Goal: Navigation & Orientation: Understand site structure

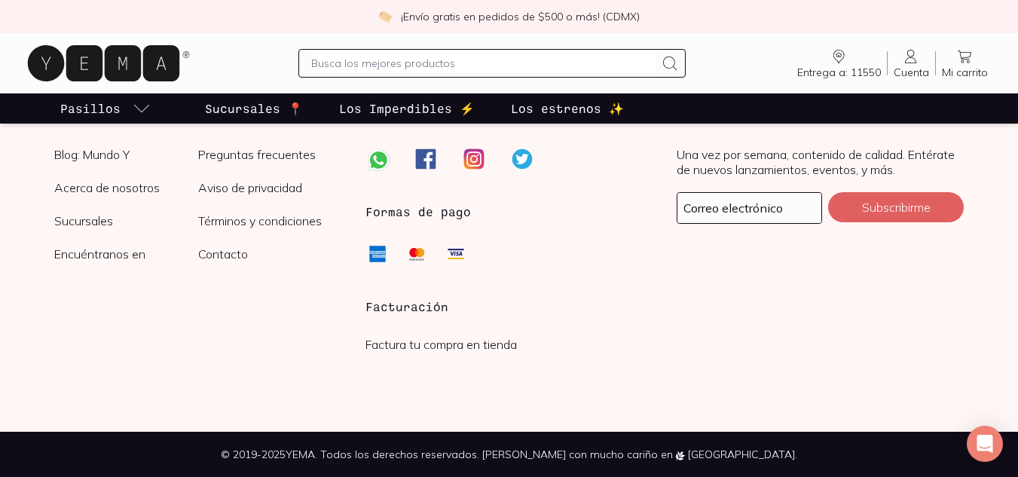
scroll to position [3667, 0]
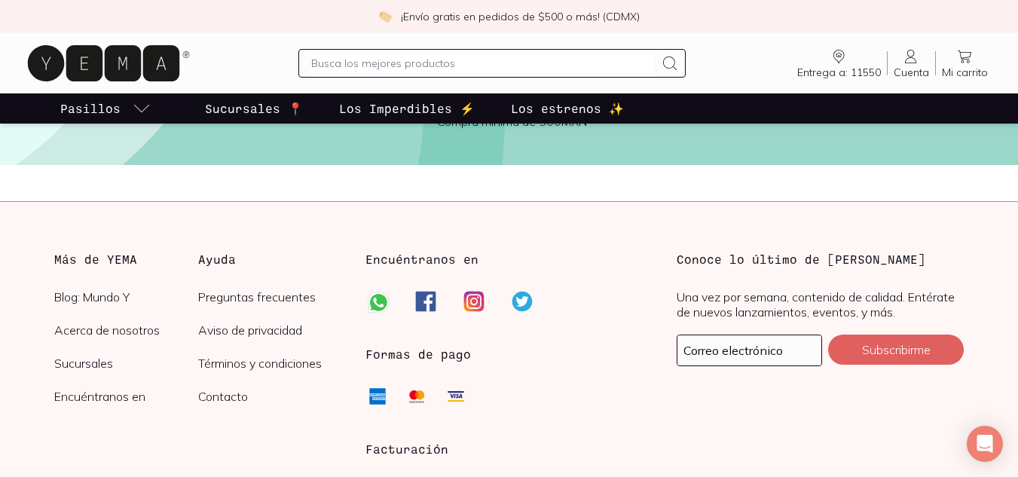
click at [154, 328] on link "Acerca de nosotros" at bounding box center [126, 329] width 144 height 15
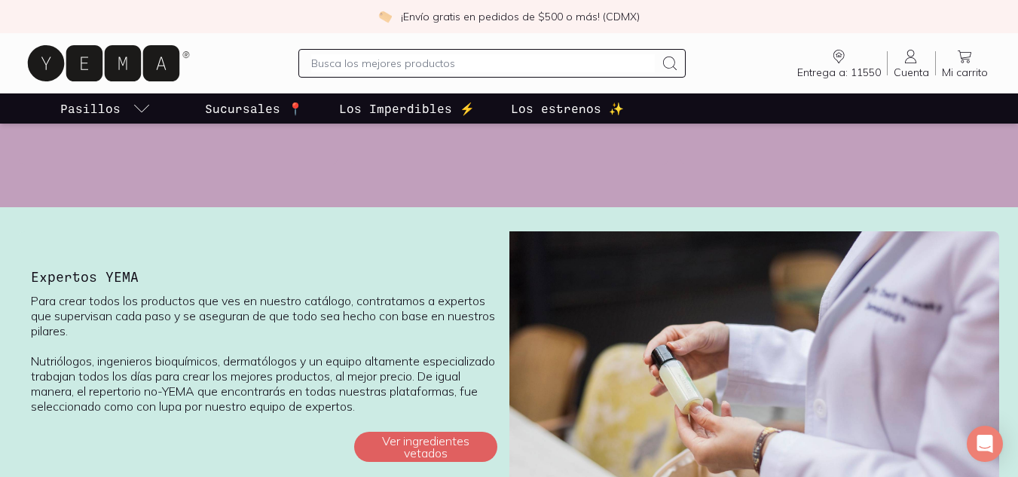
scroll to position [1411, 0]
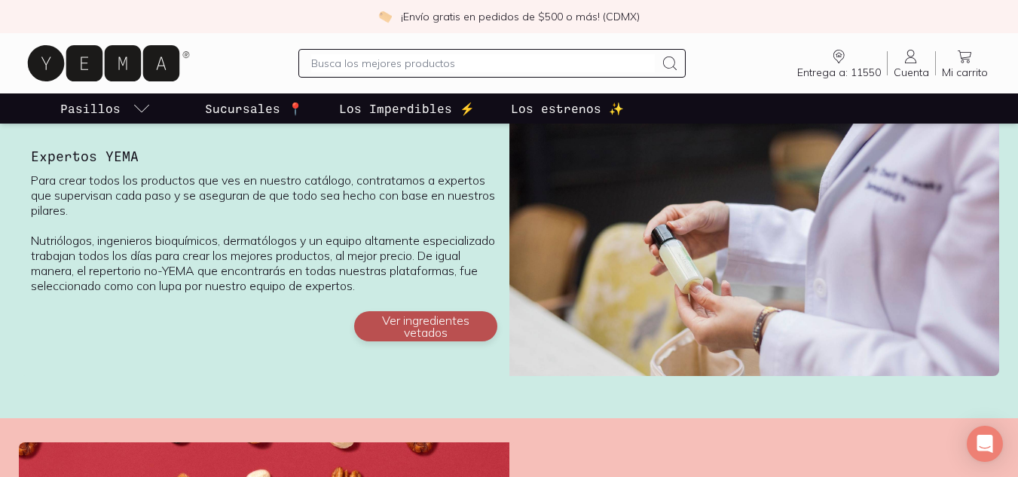
click at [395, 314] on button "Ver ingredientes vetados" at bounding box center [425, 326] width 143 height 30
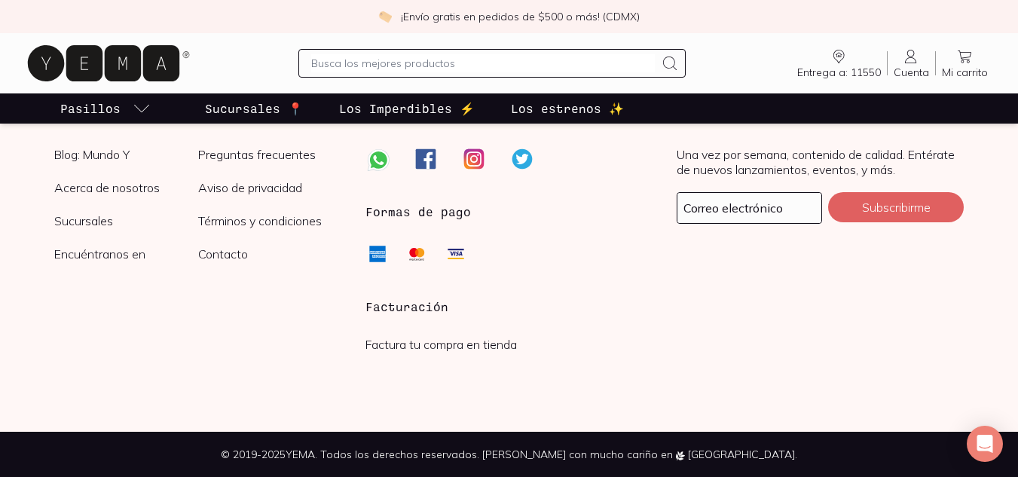
scroll to position [2719, 0]
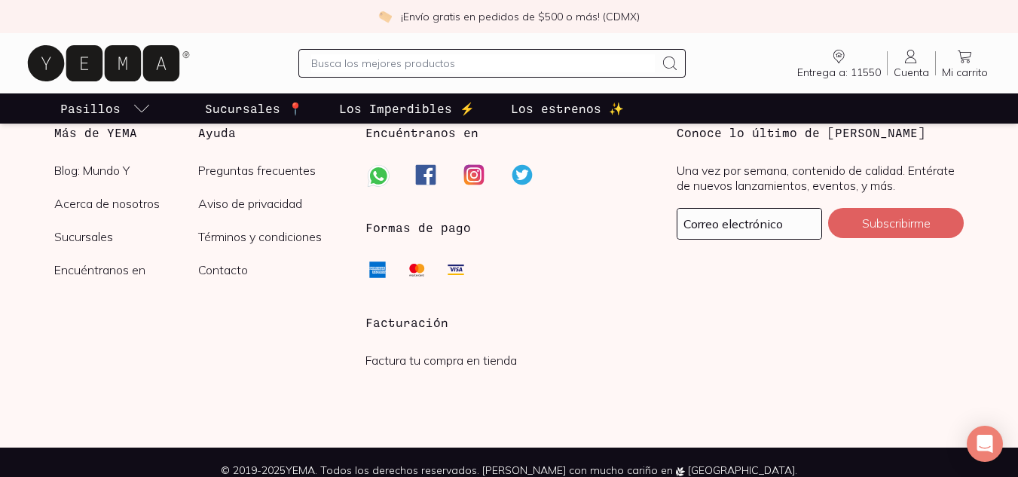
click at [121, 171] on link "Blog: Mundo Y" at bounding box center [126, 170] width 144 height 15
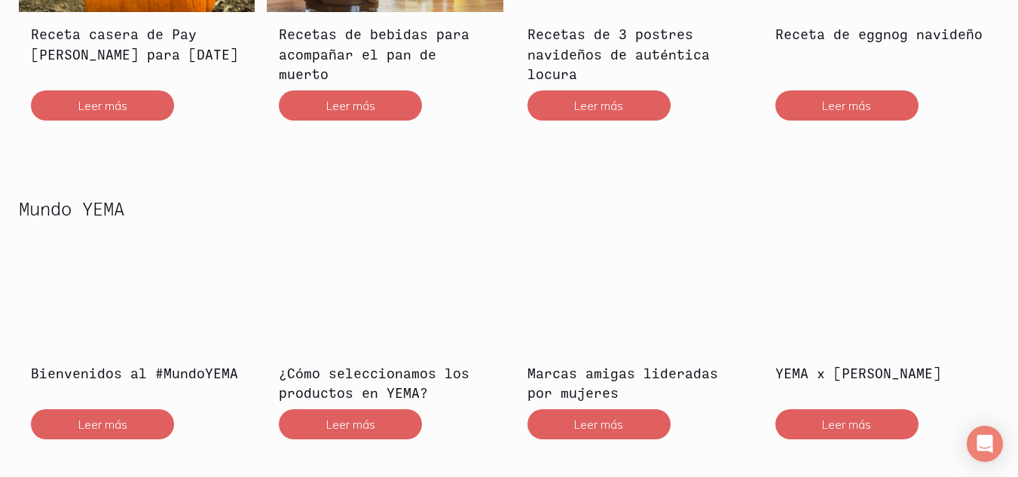
scroll to position [3141, 0]
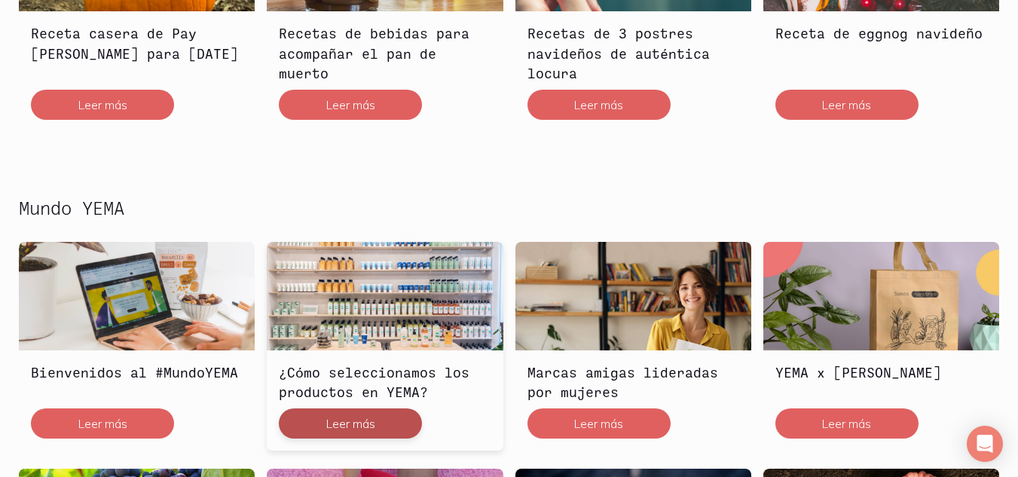
click at [349, 408] on button "Leer más" at bounding box center [350, 423] width 143 height 30
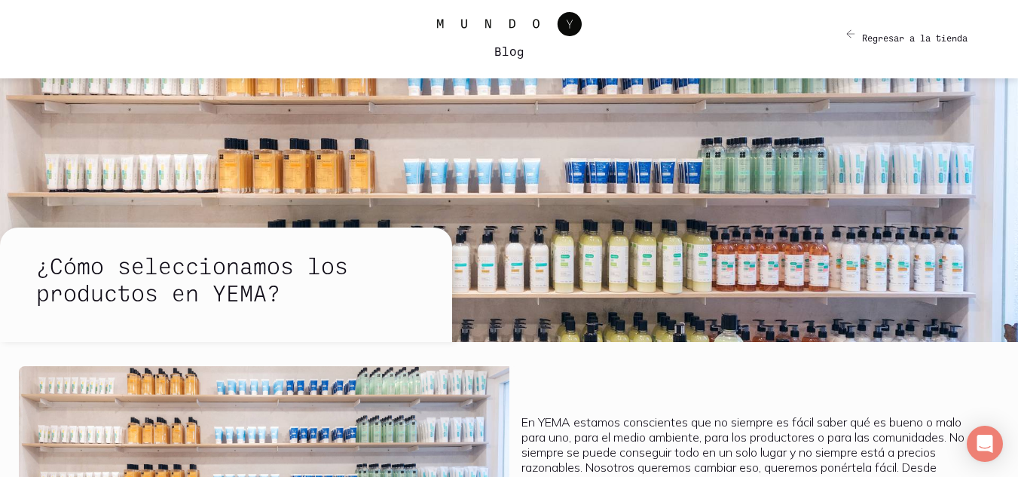
click at [849, 28] on link "Blog" at bounding box center [509, 39] width 904 height 54
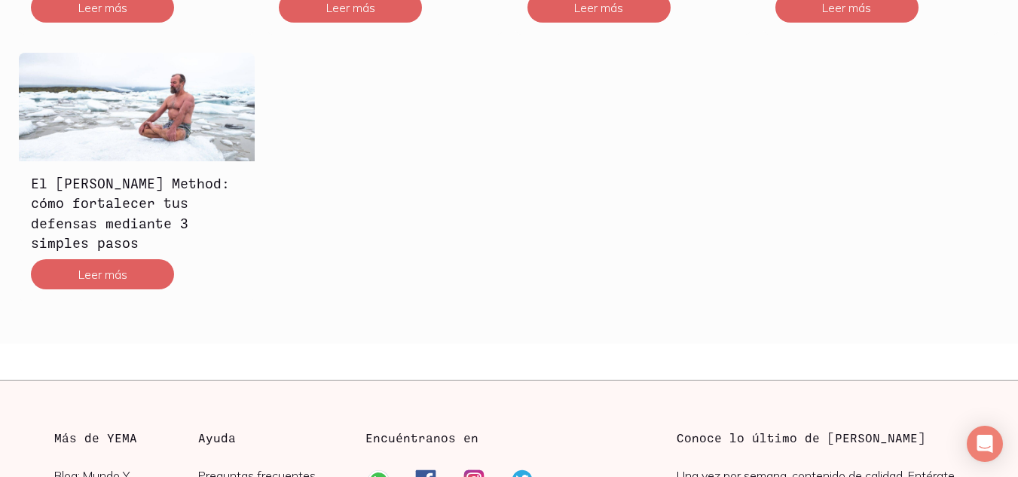
scroll to position [8557, 0]
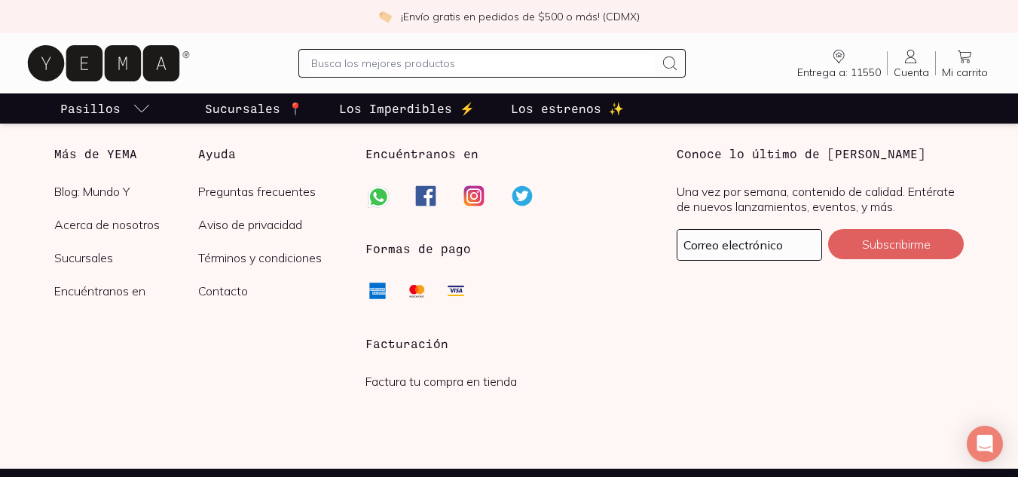
scroll to position [3995, 0]
